Goal: Task Accomplishment & Management: Use online tool/utility

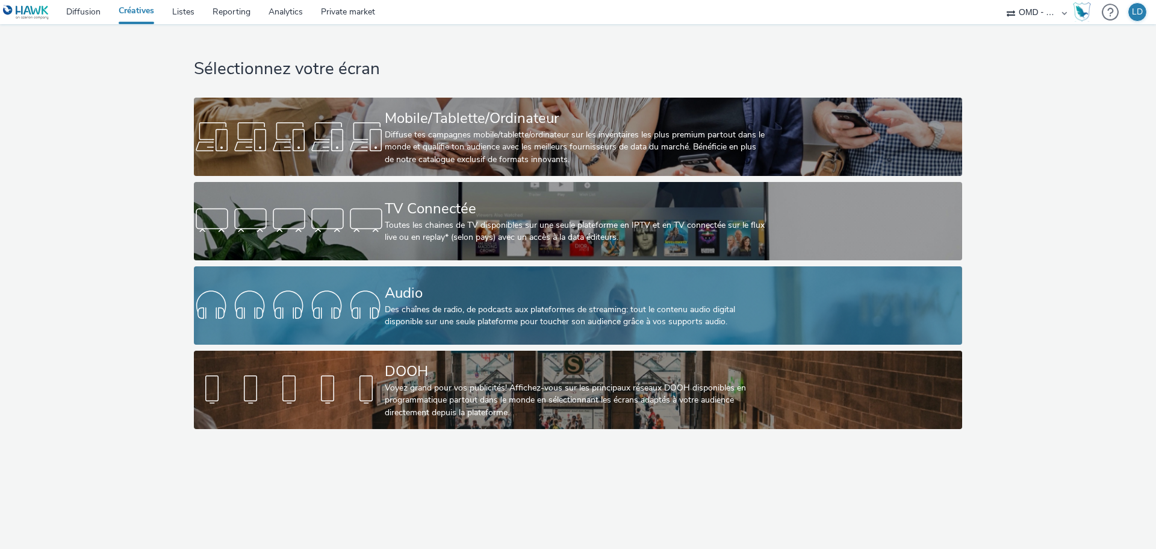
click at [290, 302] on div at bounding box center [289, 305] width 191 height 39
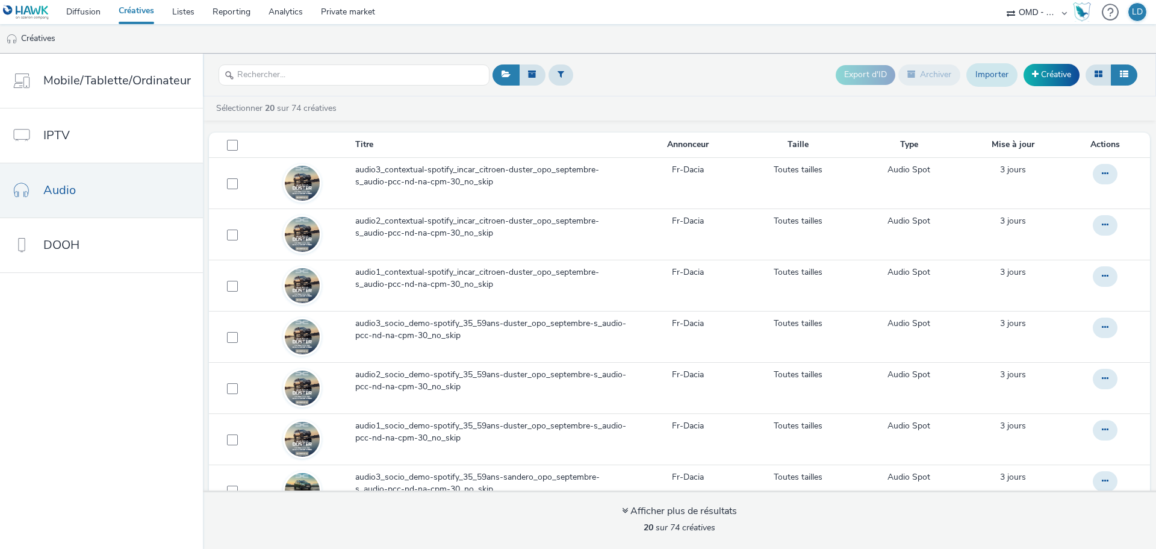
click at [993, 79] on link "Importer" at bounding box center [992, 74] width 51 height 23
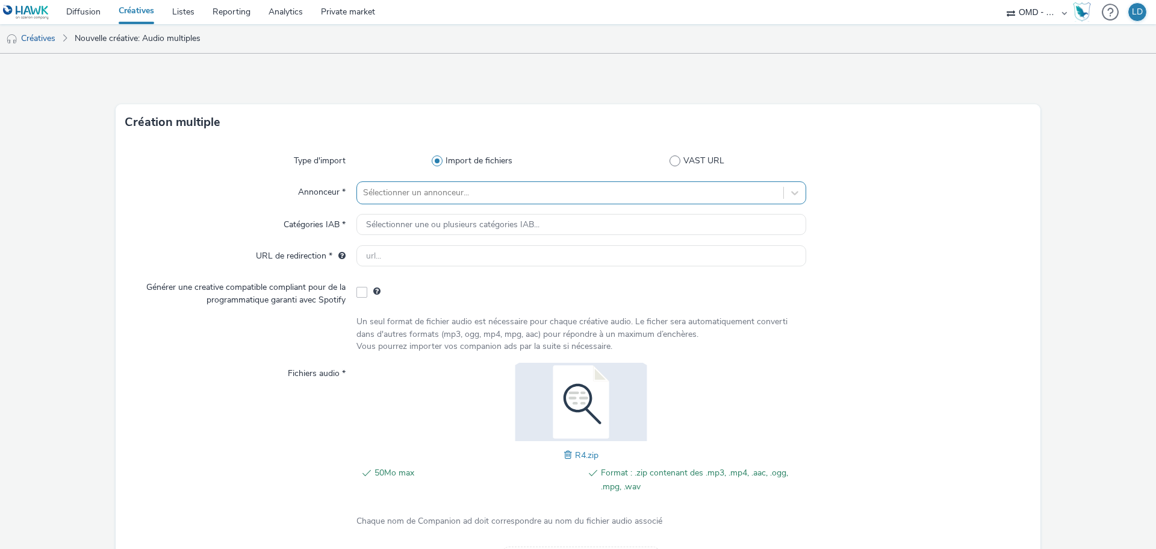
click at [397, 195] on div at bounding box center [570, 192] width 414 height 14
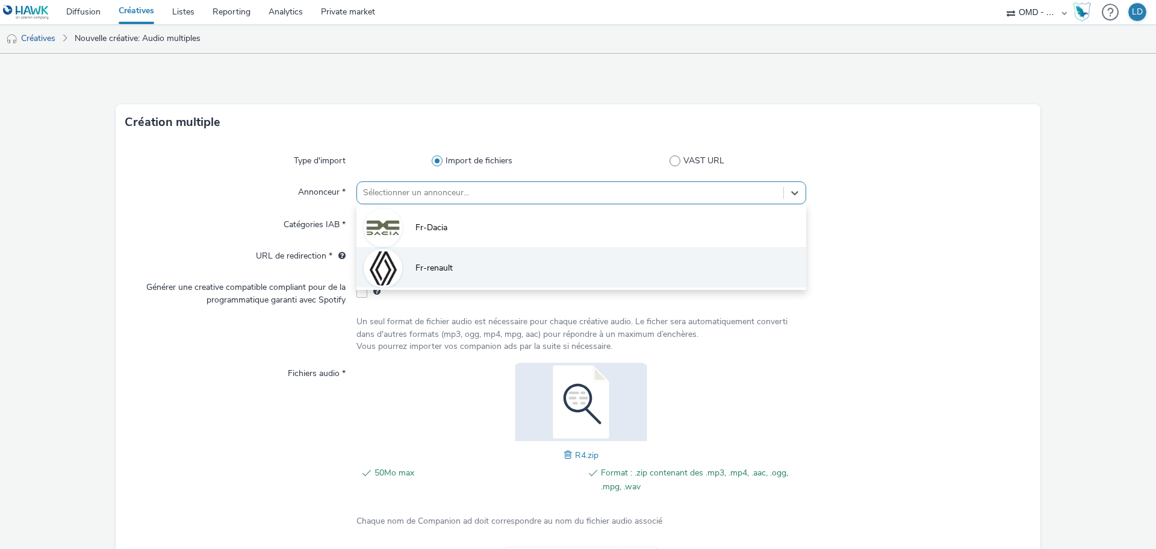
click at [413, 275] on li "Fr-renault" at bounding box center [582, 267] width 450 height 40
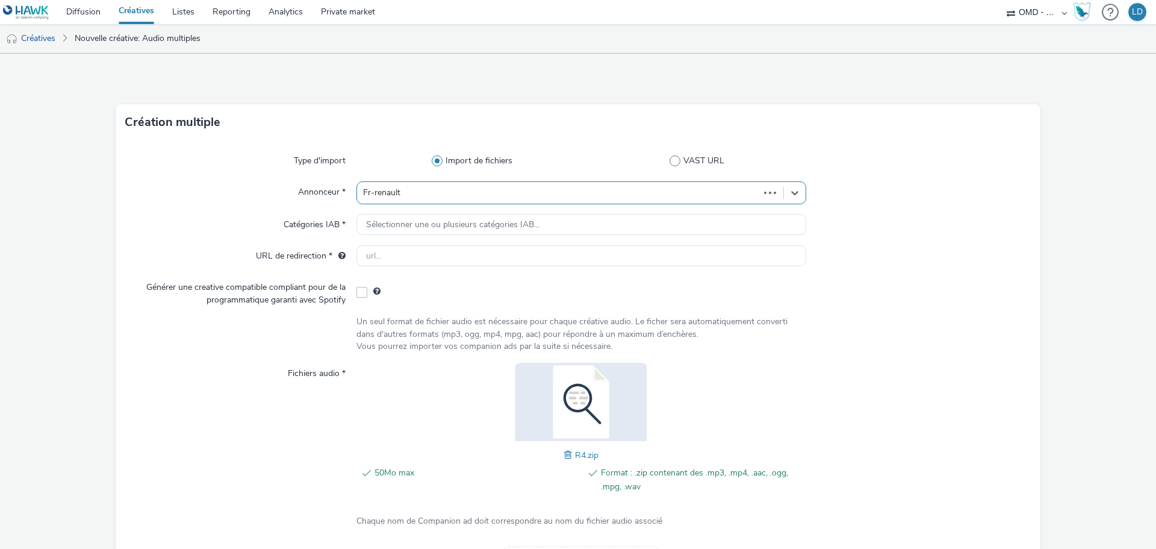
type input "[URL][DOMAIN_NAME]"
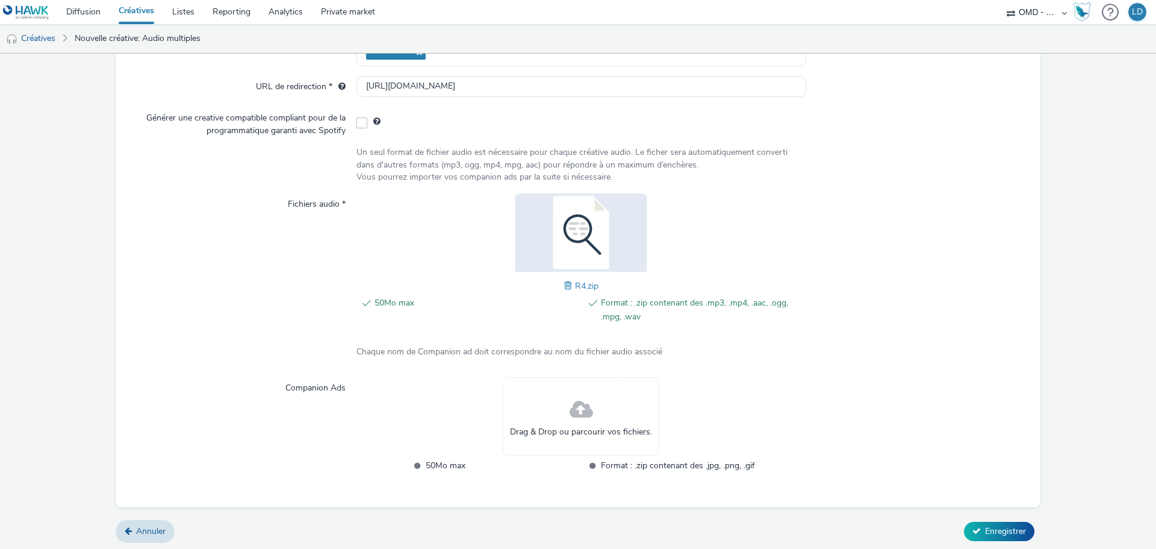
scroll to position [180, 0]
click at [1000, 531] on span "Enregistrer" at bounding box center [1005, 527] width 41 height 11
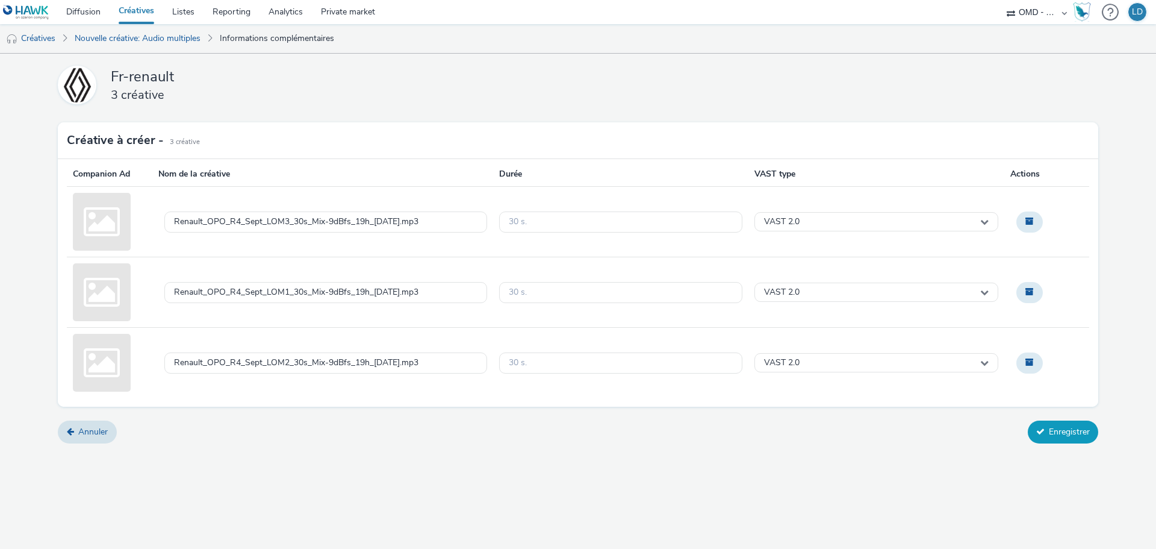
click at [1047, 427] on button "Enregistrer" at bounding box center [1063, 431] width 70 height 23
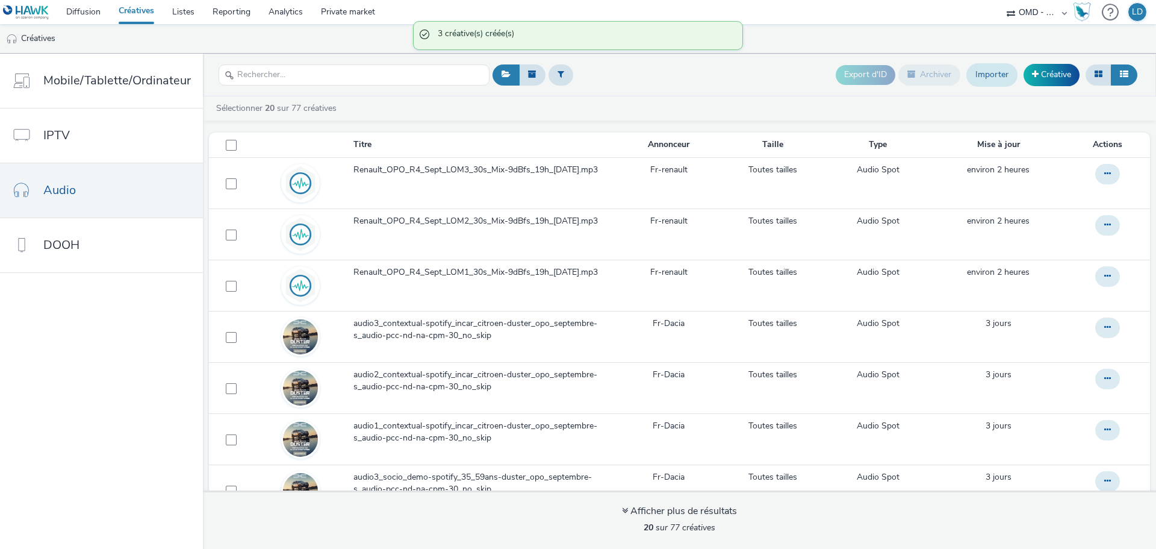
click at [991, 81] on link "Importer" at bounding box center [992, 74] width 51 height 23
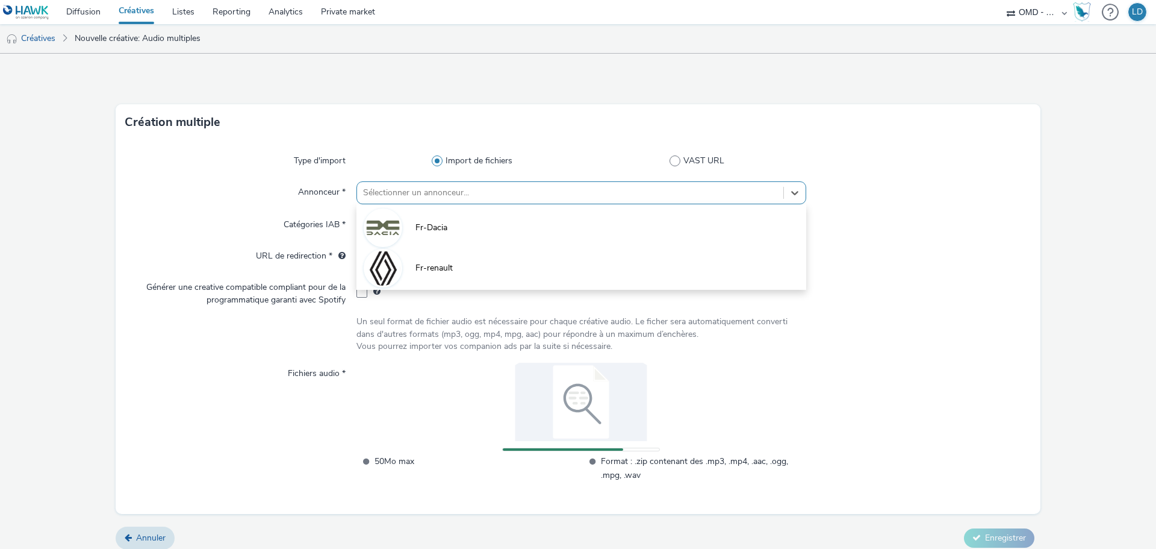
click at [374, 188] on div at bounding box center [570, 192] width 414 height 14
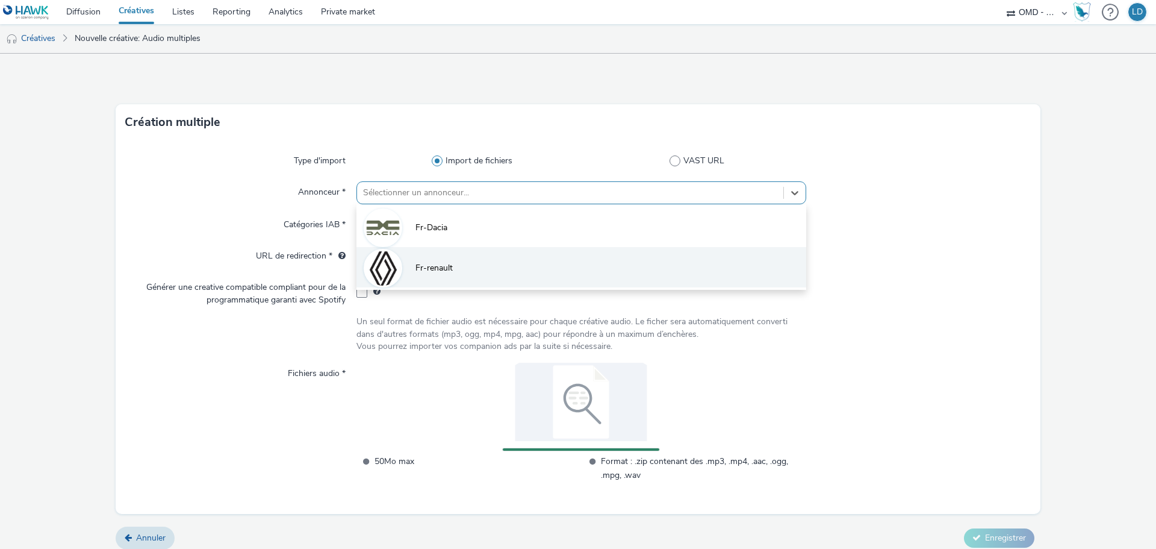
click at [444, 261] on li "Fr-renault" at bounding box center [582, 267] width 450 height 40
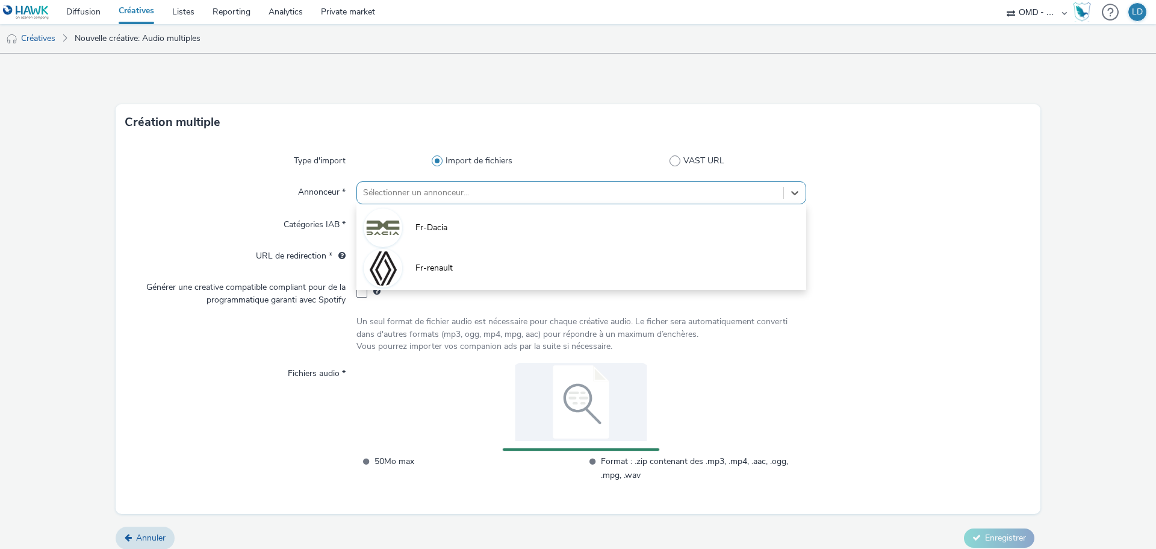
type input "[URL][DOMAIN_NAME]"
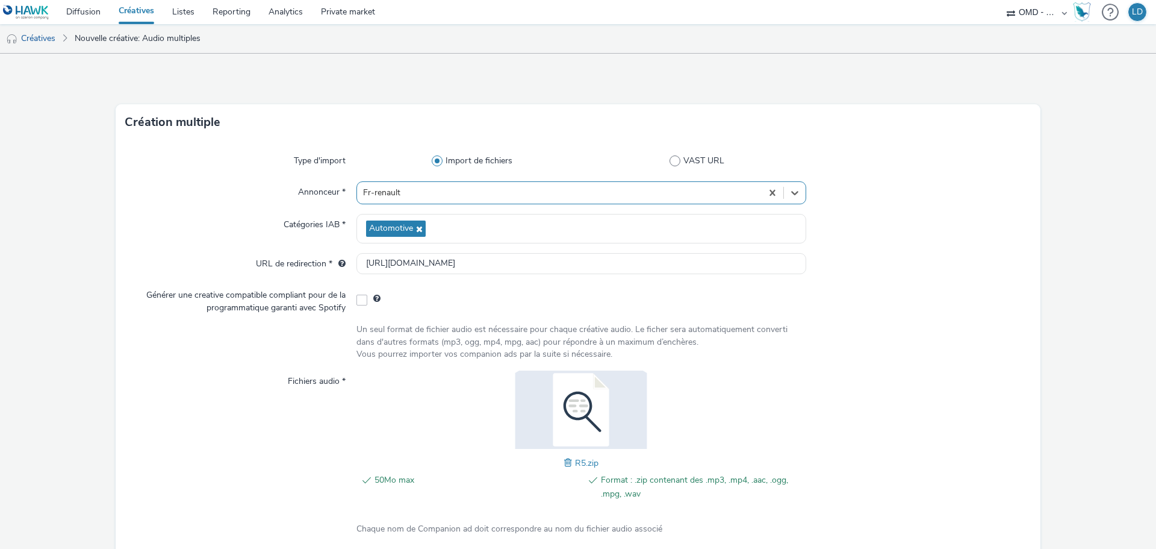
scroll to position [180, 0]
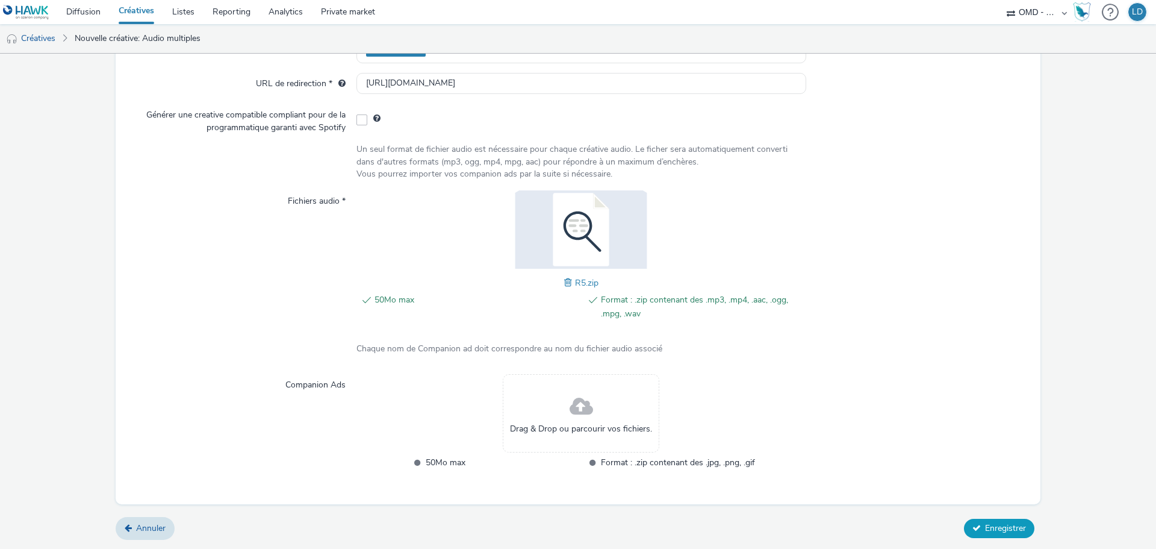
click at [1001, 531] on span "Enregistrer" at bounding box center [1005, 527] width 41 height 11
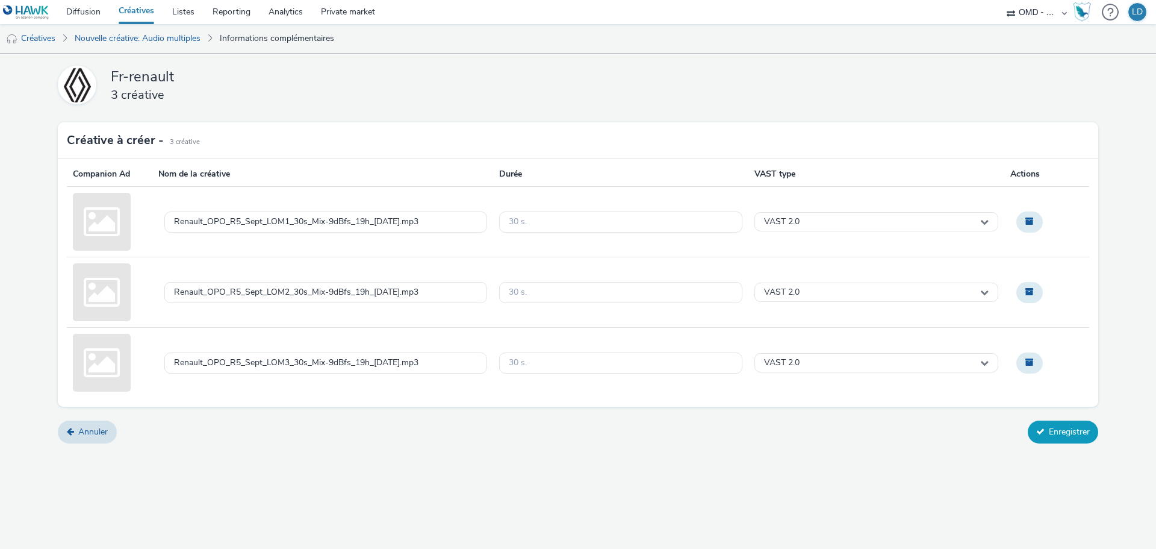
click at [1067, 421] on button "Enregistrer" at bounding box center [1063, 431] width 70 height 23
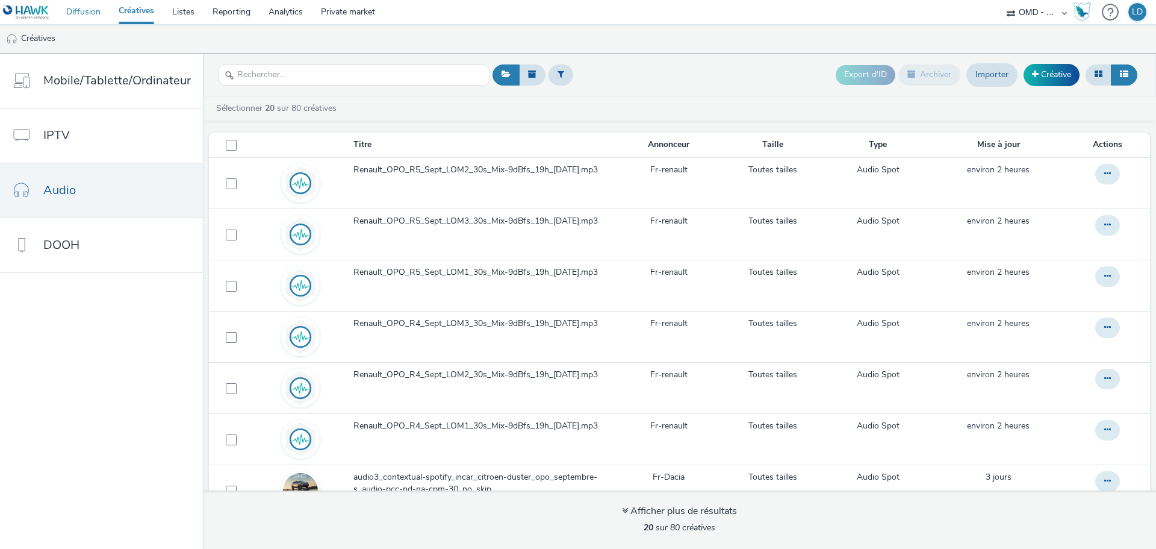
click at [71, 9] on link "Diffusion" at bounding box center [83, 12] width 52 height 24
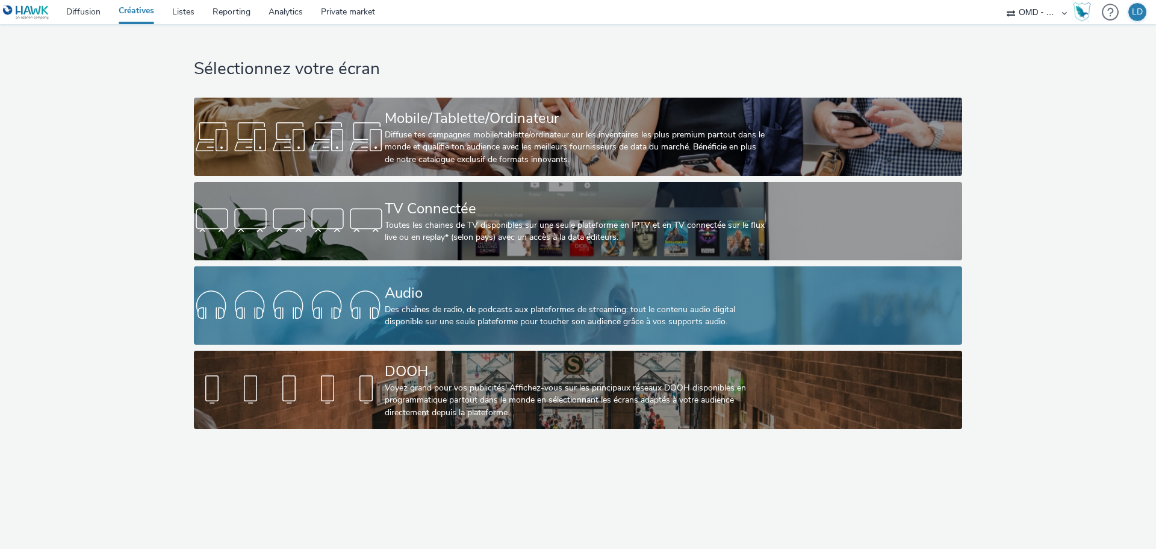
click at [428, 304] on div "Des chaînes de radio, de podcasts aux plateformes de streaming: tout le contenu…" at bounding box center [576, 316] width 382 height 25
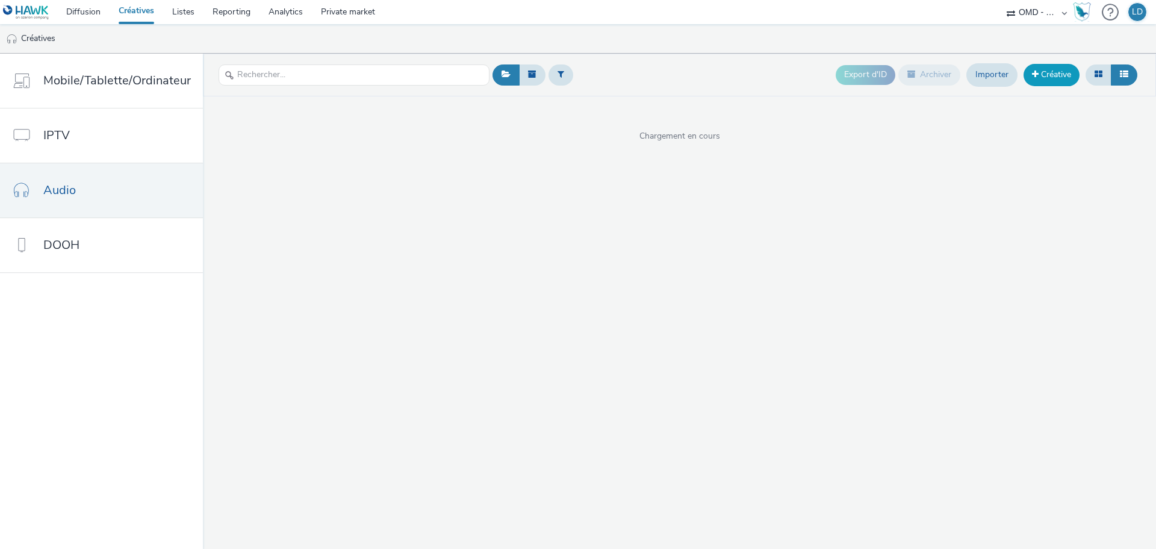
click at [1046, 78] on link "Créative" at bounding box center [1052, 75] width 56 height 22
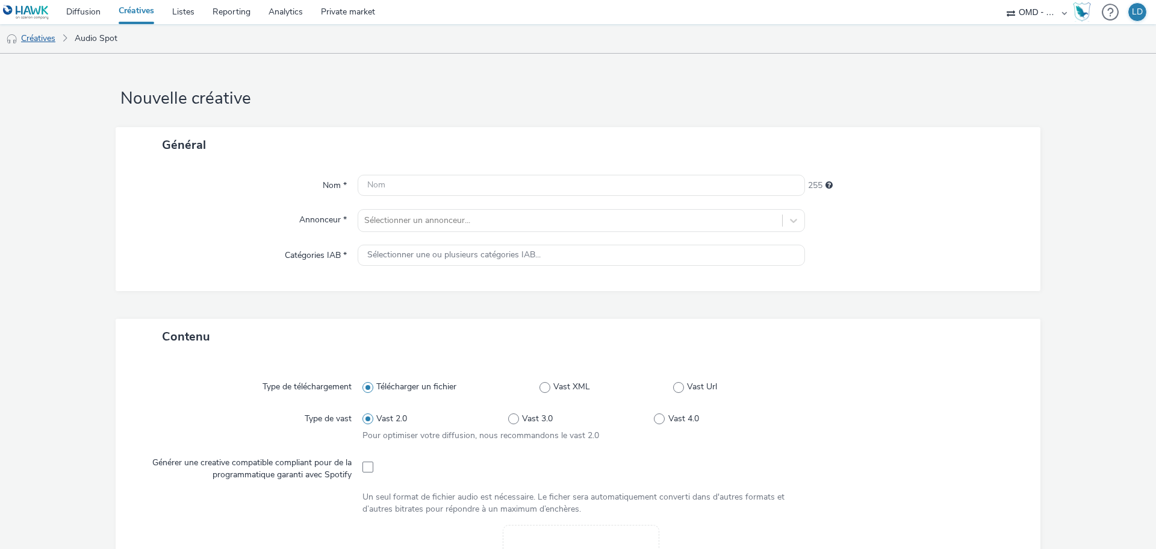
click at [34, 41] on link "Créatives" at bounding box center [30, 38] width 61 height 29
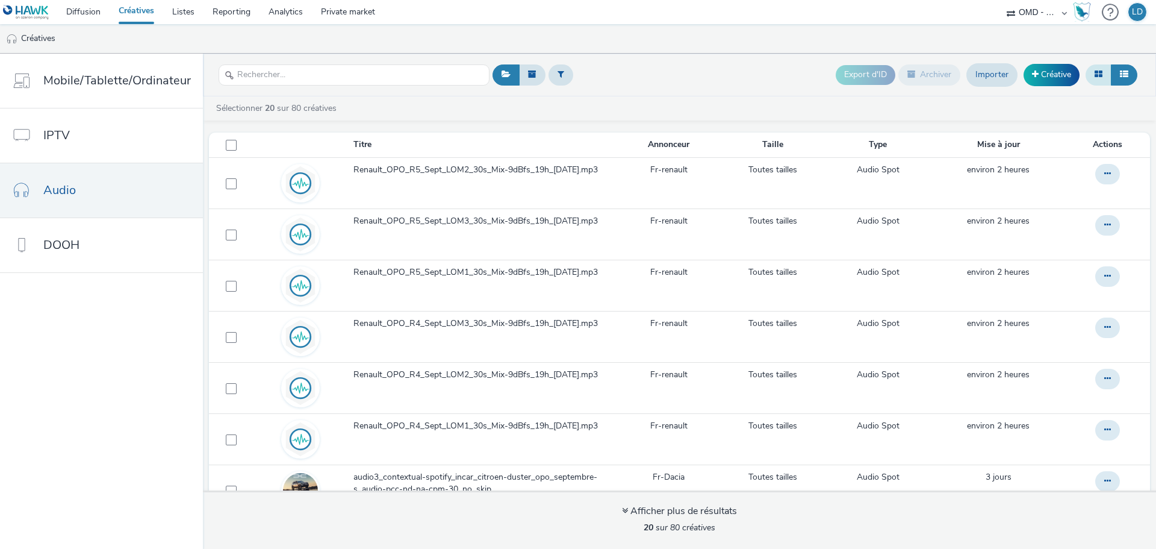
click at [1097, 75] on icon at bounding box center [1099, 74] width 8 height 8
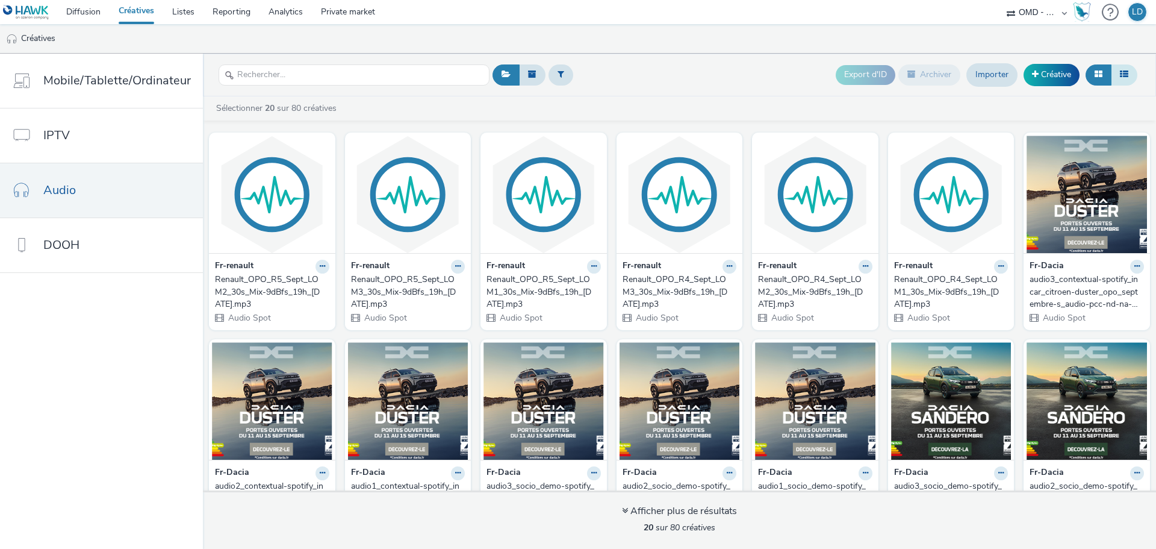
click at [1126, 73] on icon at bounding box center [1124, 74] width 8 height 8
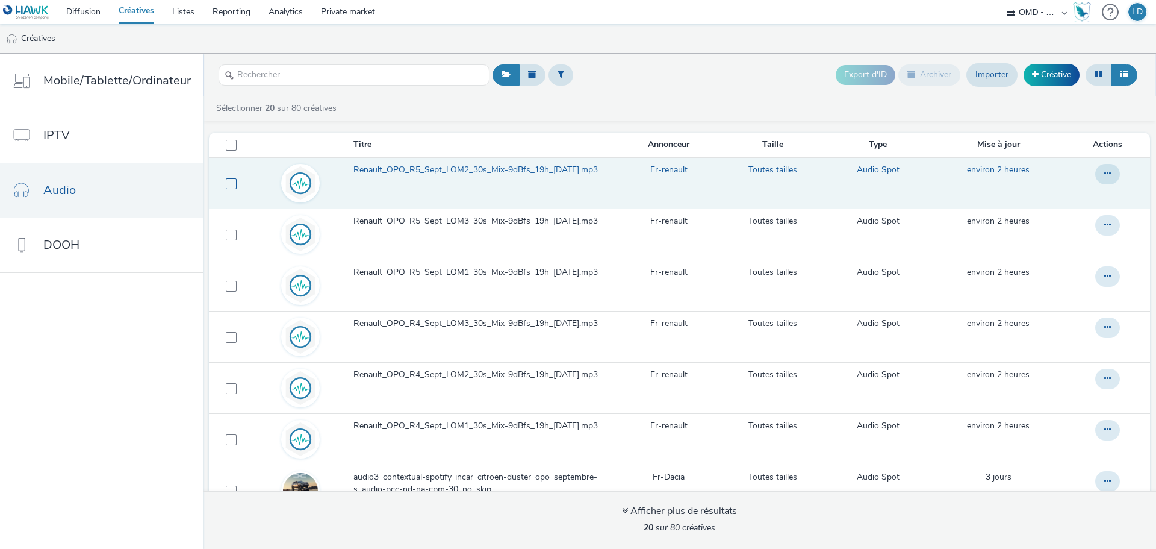
click at [227, 183] on span at bounding box center [231, 183] width 11 height 11
checkbox input "true"
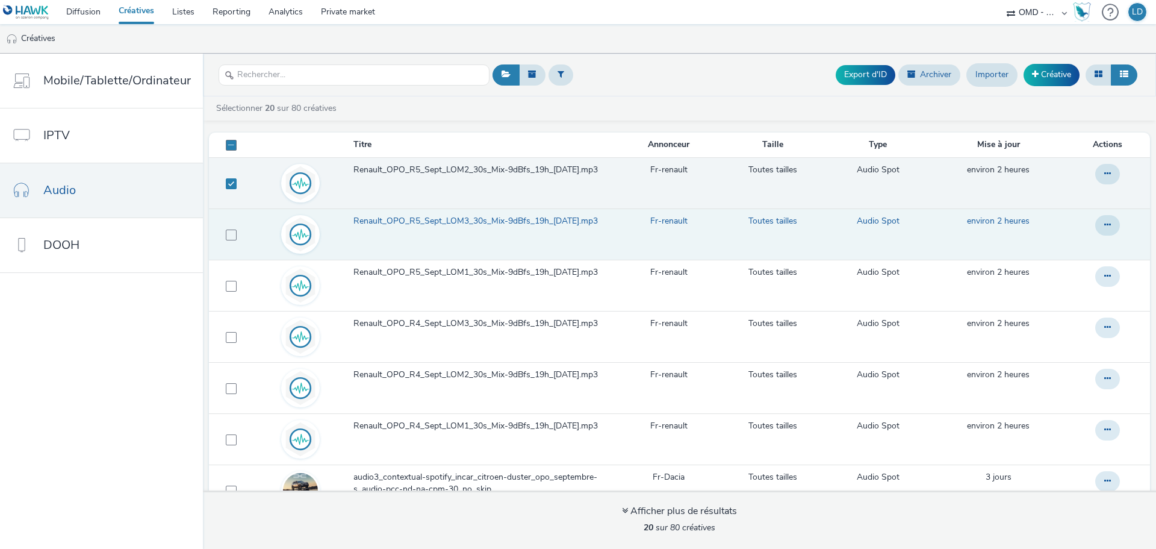
click at [231, 226] on td at bounding box center [229, 233] width 40 height 51
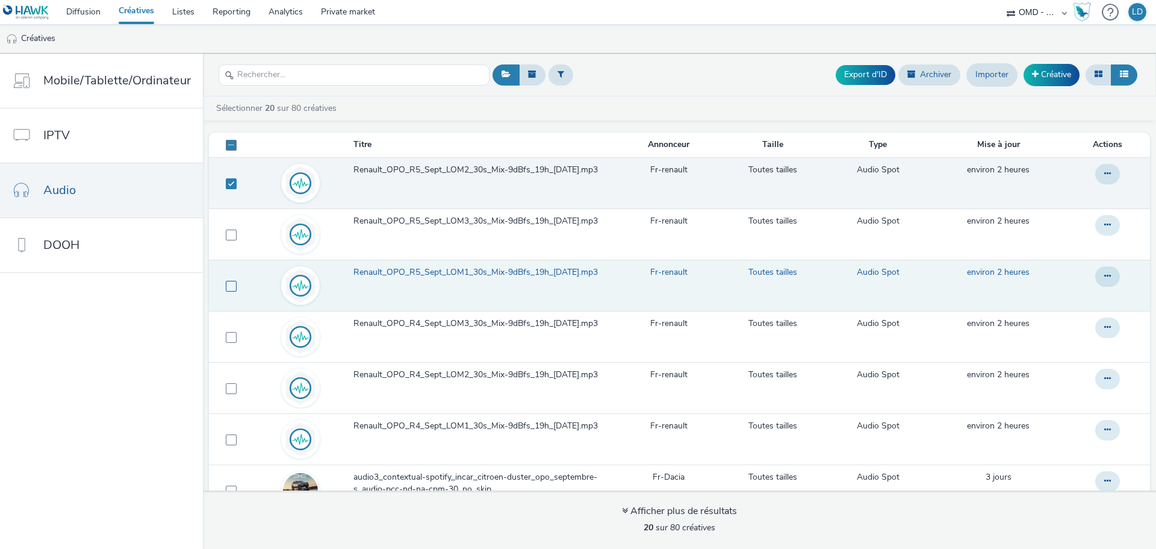
click at [226, 290] on span at bounding box center [231, 286] width 11 height 11
checkbox input "true"
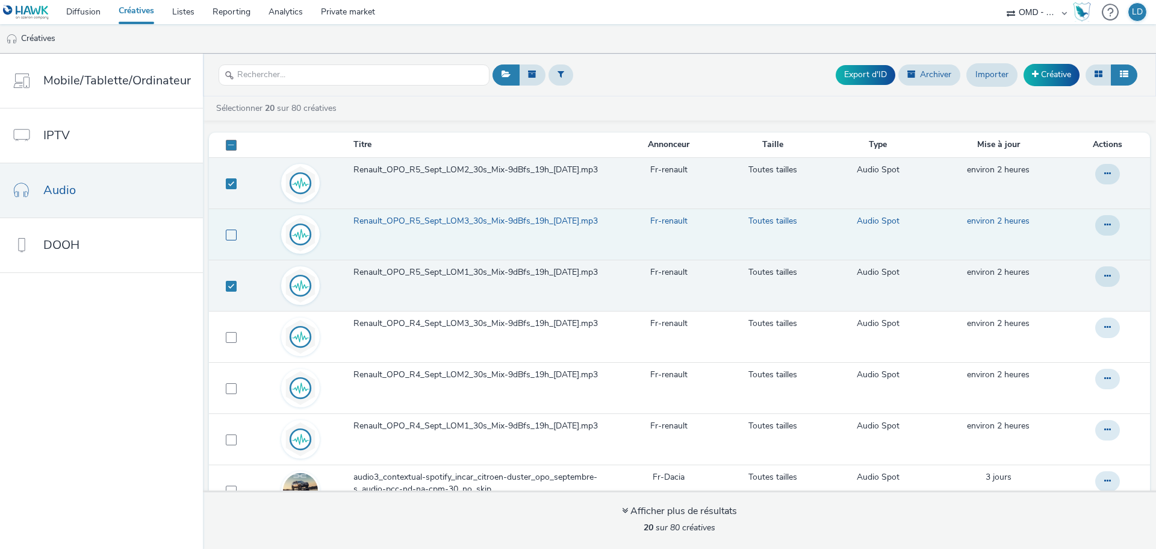
click at [228, 234] on span at bounding box center [231, 234] width 11 height 11
checkbox input "true"
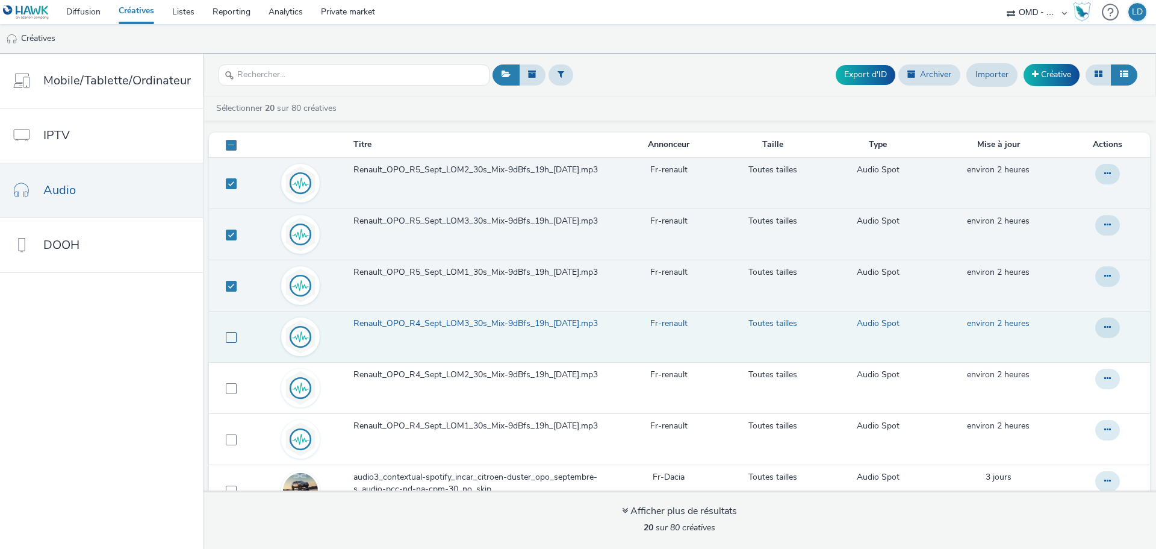
click at [227, 340] on span at bounding box center [231, 337] width 11 height 11
checkbox input "true"
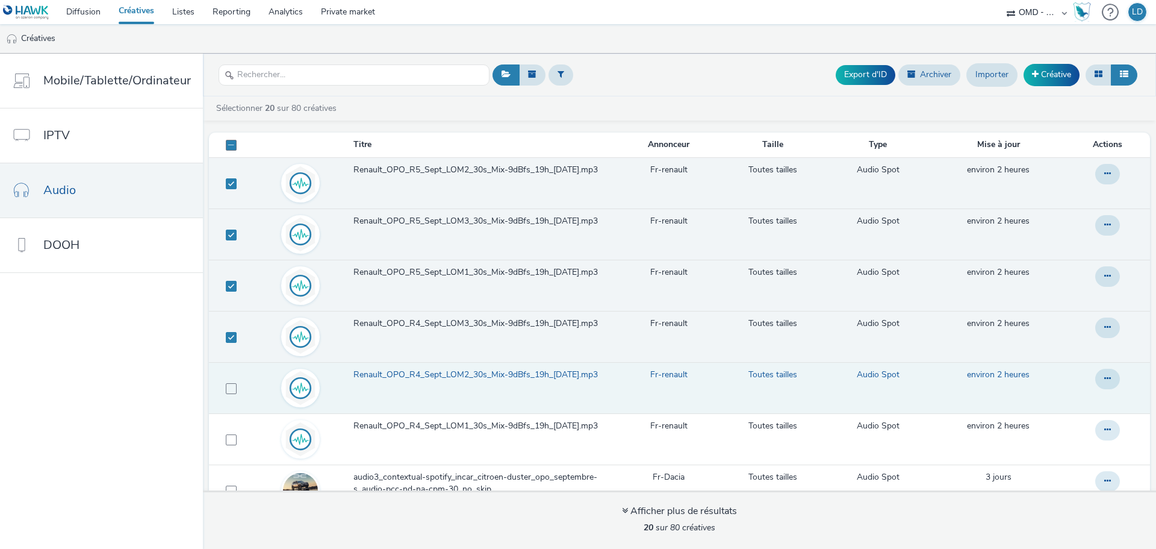
click at [234, 388] on td at bounding box center [229, 387] width 40 height 51
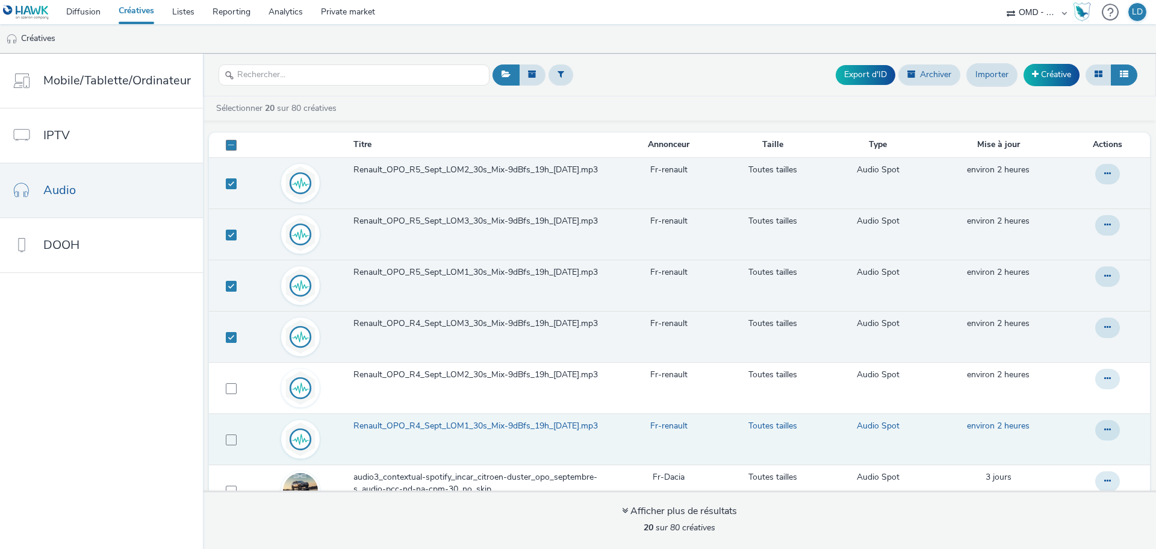
click at [222, 446] on td at bounding box center [229, 438] width 40 height 51
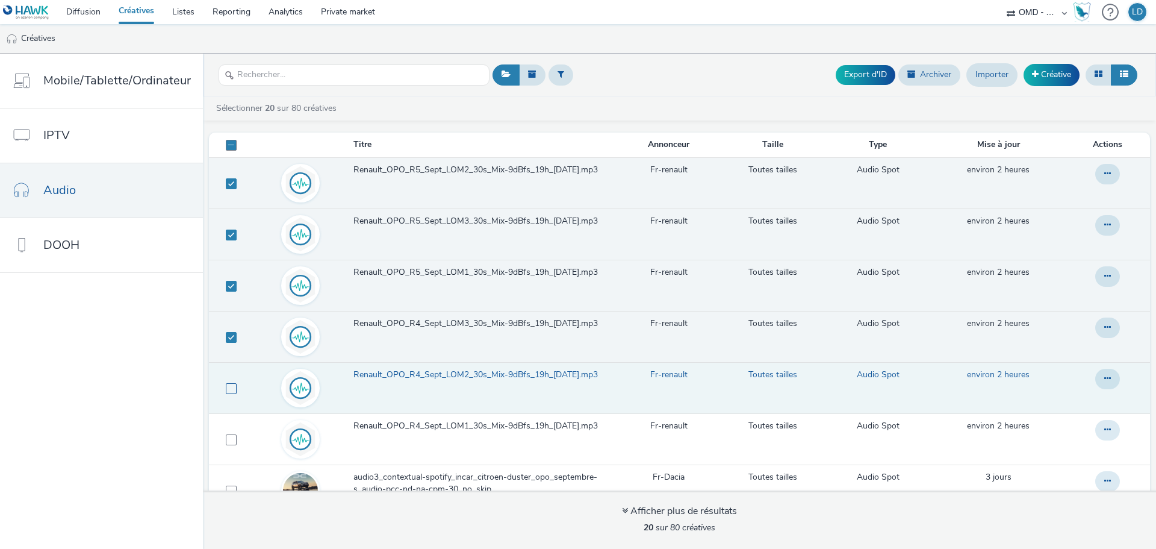
click at [226, 393] on span at bounding box center [231, 388] width 11 height 11
checkbox input "true"
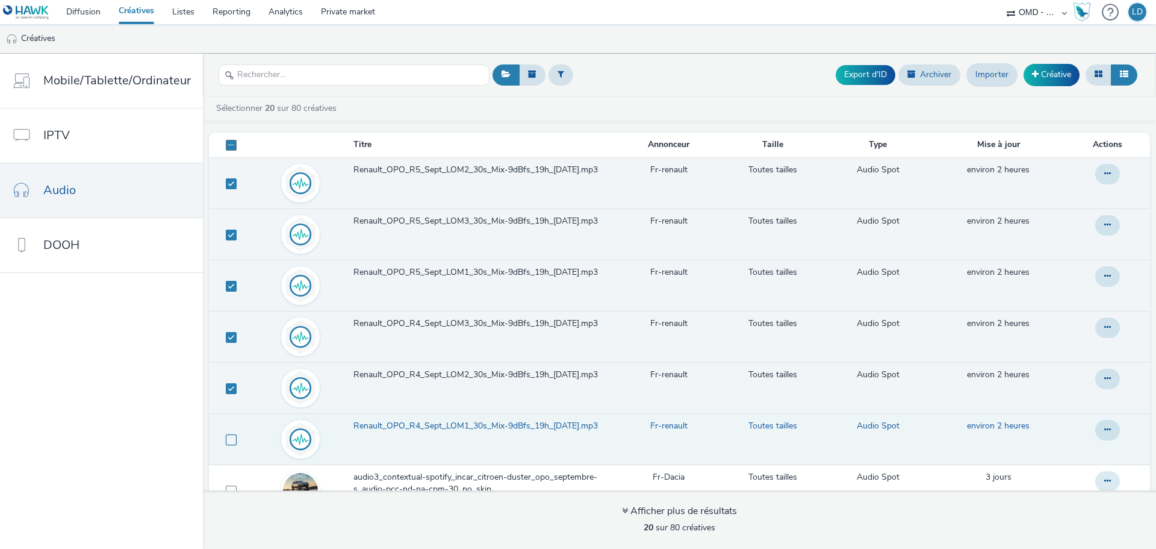
click at [226, 441] on span at bounding box center [231, 439] width 11 height 11
checkbox input "true"
click at [869, 70] on button "Export d'ID" at bounding box center [866, 74] width 60 height 19
checkbox input "false"
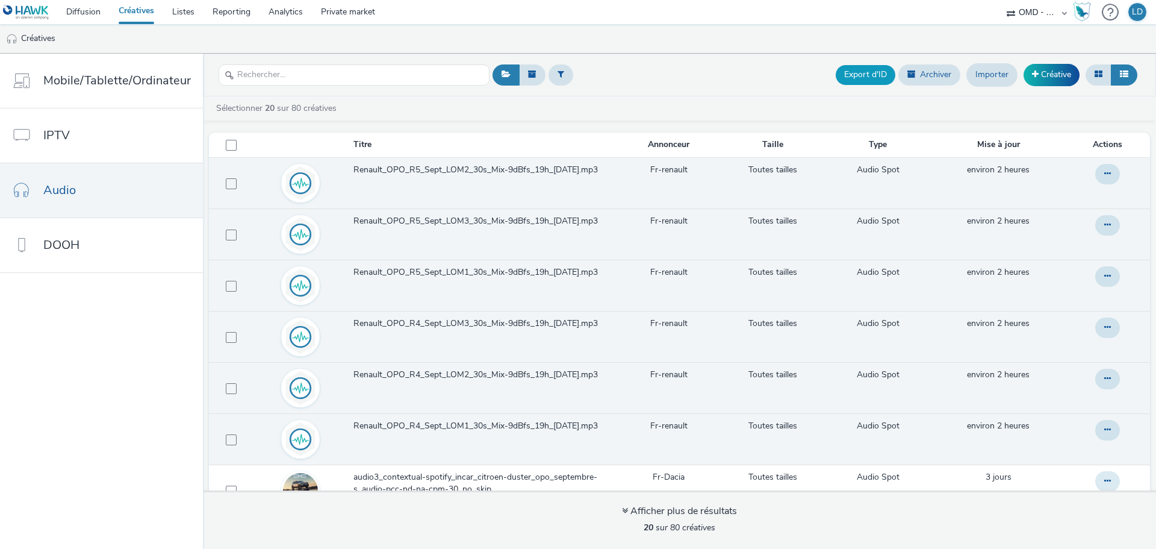
checkbox input "false"
